Goal: Information Seeking & Learning: Check status

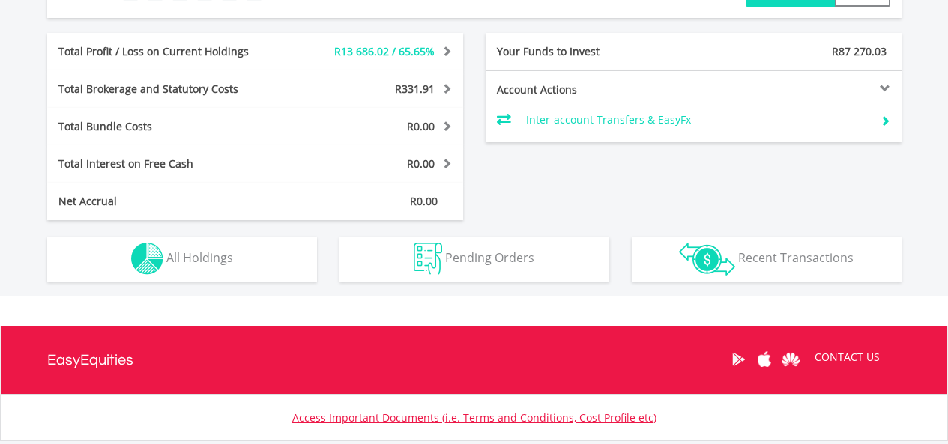
scroll to position [730, 0]
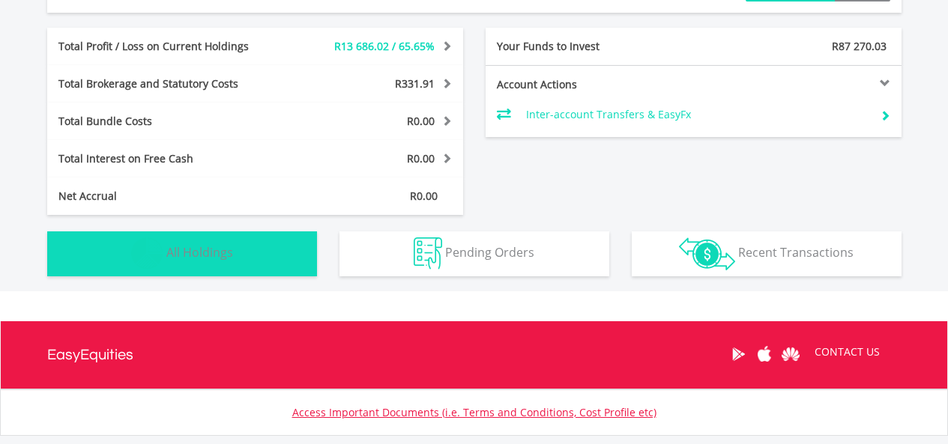
click at [240, 256] on button "Holdings All Holdings" at bounding box center [182, 254] width 270 height 45
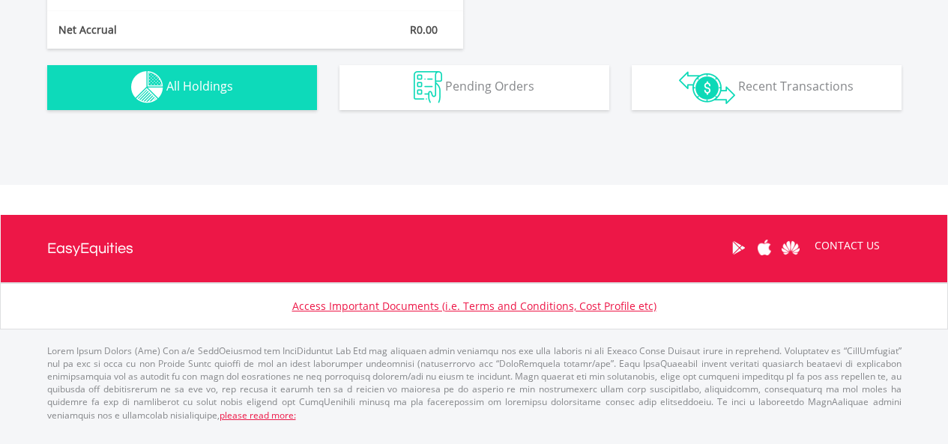
scroll to position [928, 0]
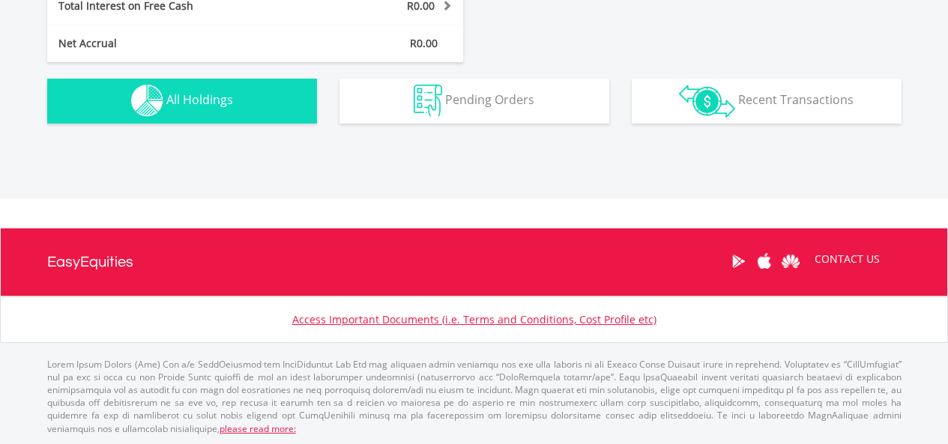
click at [270, 93] on button "Holdings All Holdings" at bounding box center [182, 101] width 270 height 45
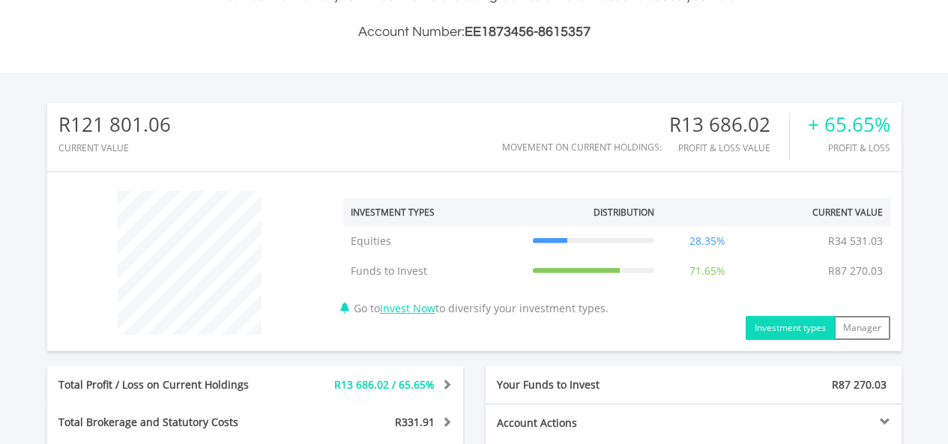
scroll to position [436, 0]
click at [693, 237] on td "28.35%" at bounding box center [707, 241] width 91 height 30
click at [844, 238] on td "R34 531.03" at bounding box center [855, 241] width 70 height 30
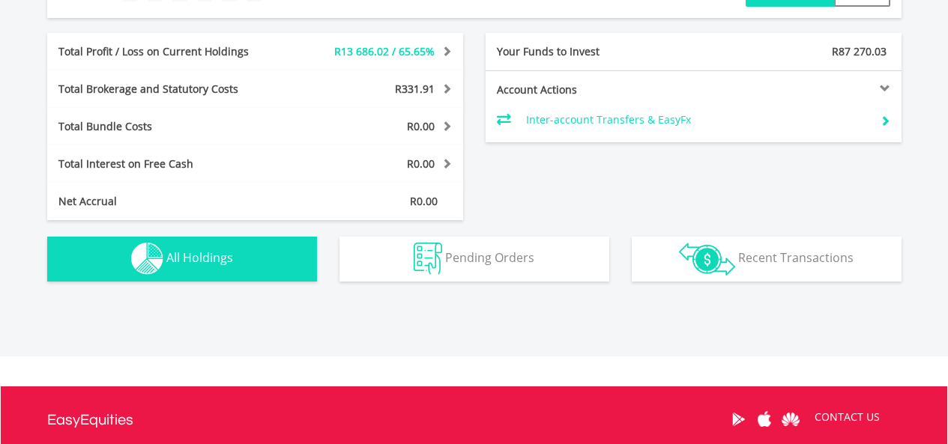
scroll to position [771, 0]
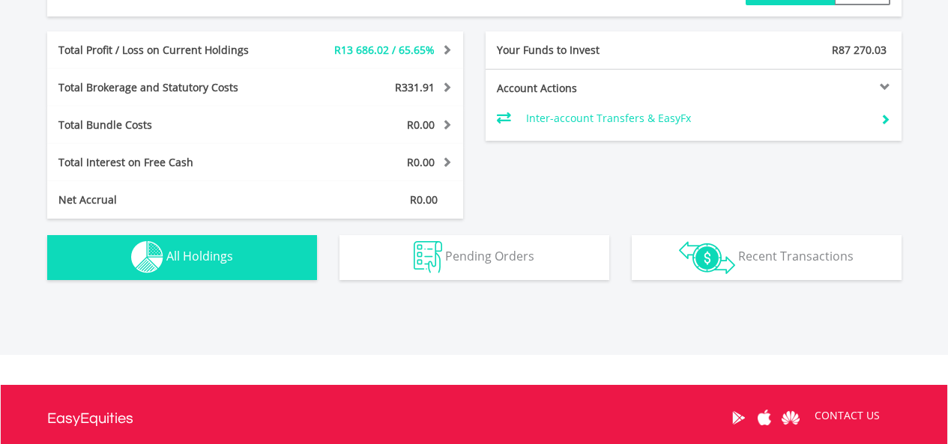
click at [260, 257] on button "Holdings All Holdings" at bounding box center [182, 257] width 270 height 45
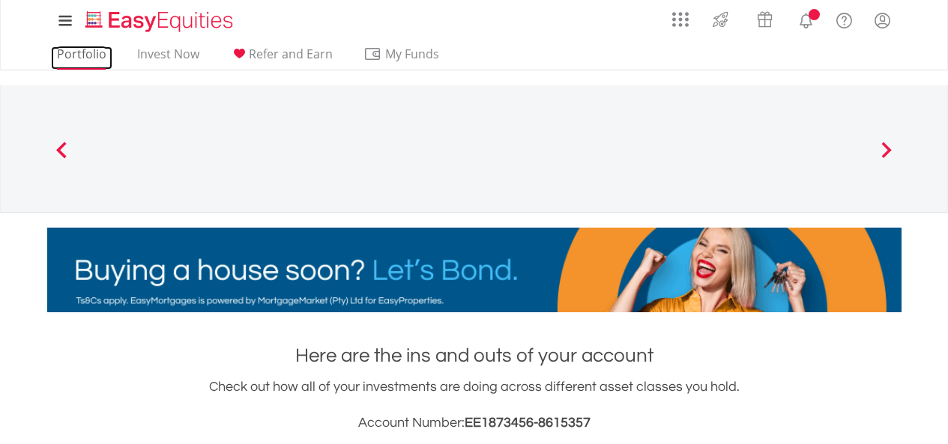
click at [88, 56] on link "Portfolio" at bounding box center [81, 57] width 61 height 23
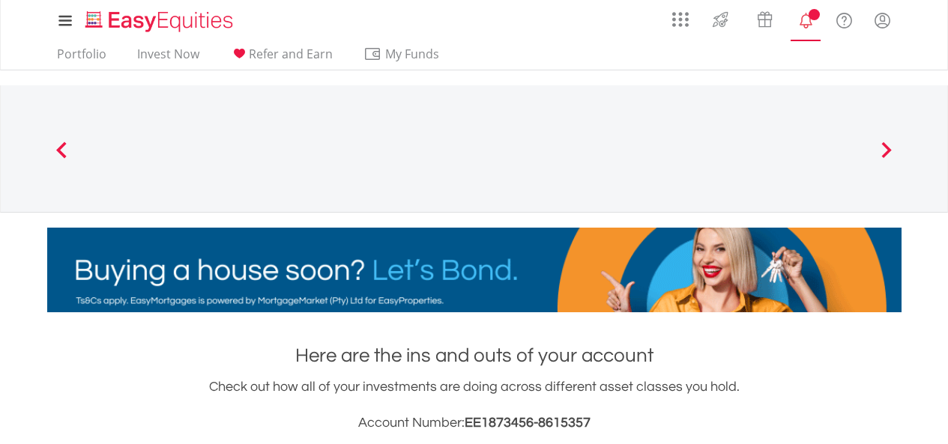
click at [799, 25] on lord-icon "Notifications" at bounding box center [805, 20] width 19 height 19
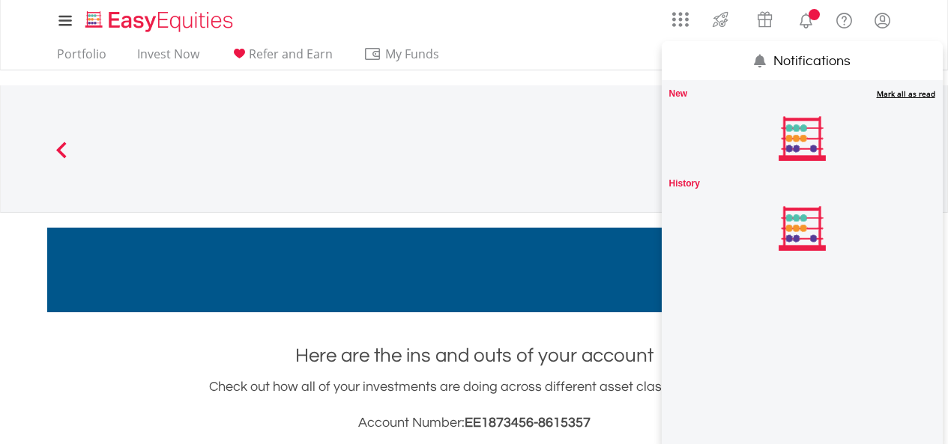
click at [615, 132] on div "EasyEquities ZAR Funds to invest: R87 270.03 TFSA Funds to invest: R87 270.03 E…" at bounding box center [474, 148] width 803 height 127
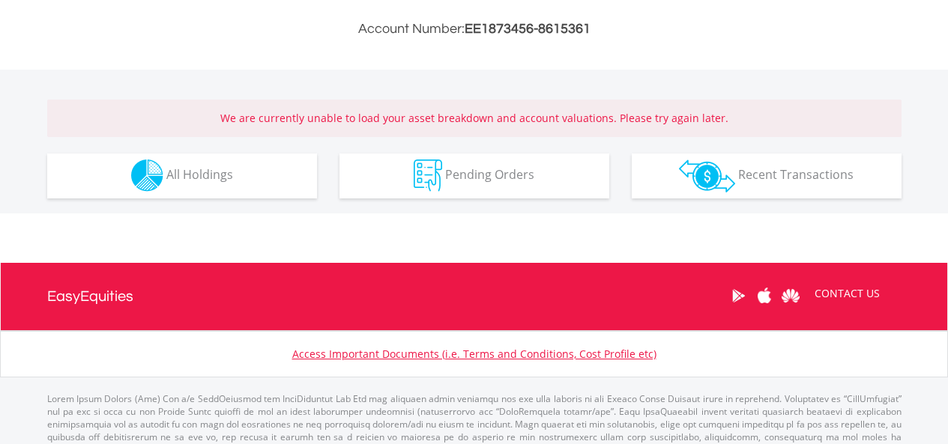
scroll to position [394, 0]
